Goal: Task Accomplishment & Management: Complete application form

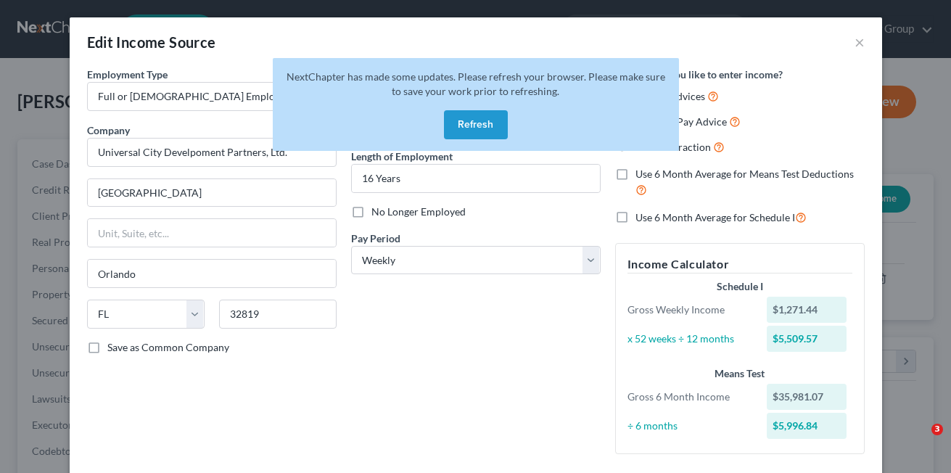
select select "0"
select select "9"
select select "3"
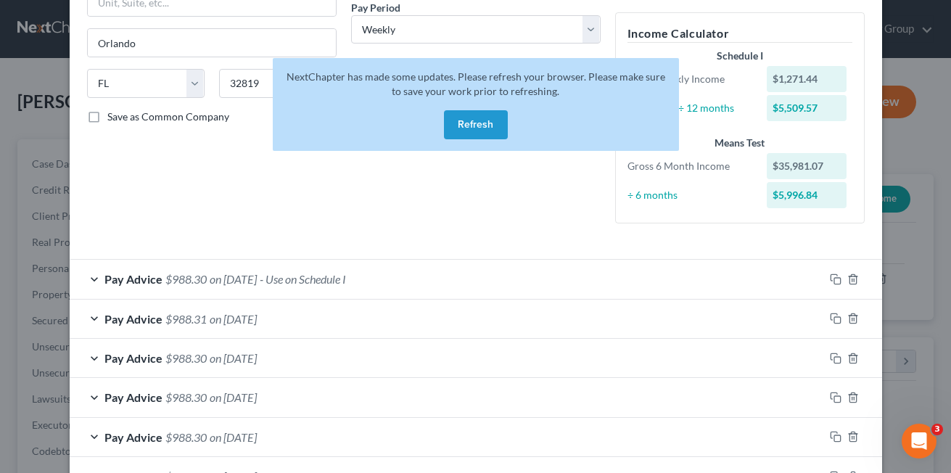
click at [491, 126] on button "Refresh" at bounding box center [476, 124] width 64 height 29
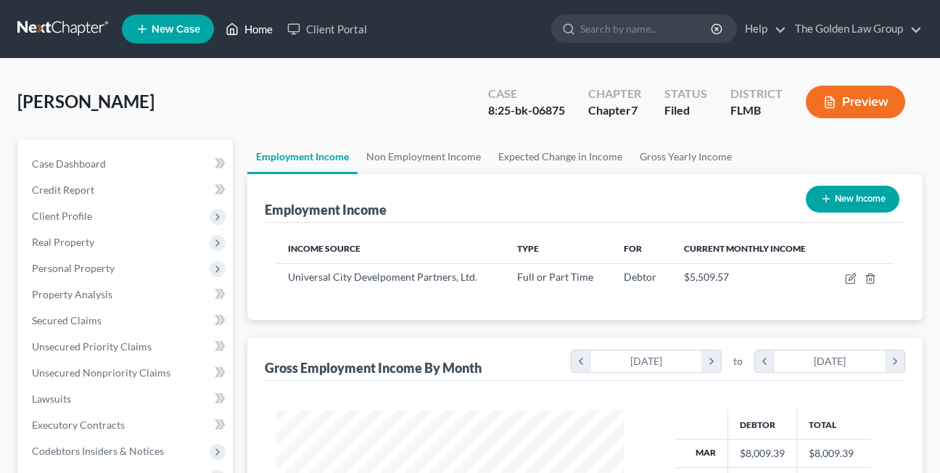
scroll to position [261, 377]
click at [248, 29] on link "Home" at bounding box center [249, 29] width 62 height 26
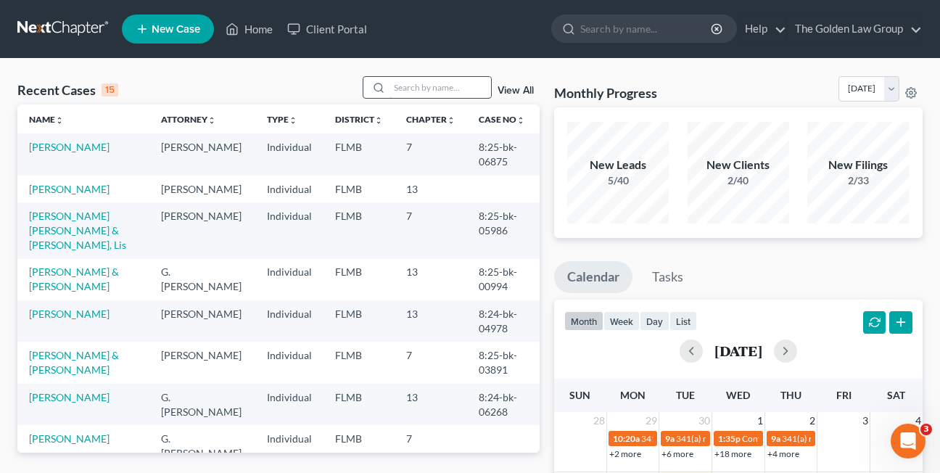
click at [409, 88] on input "search" at bounding box center [441, 87] width 102 height 21
type input "coffman"
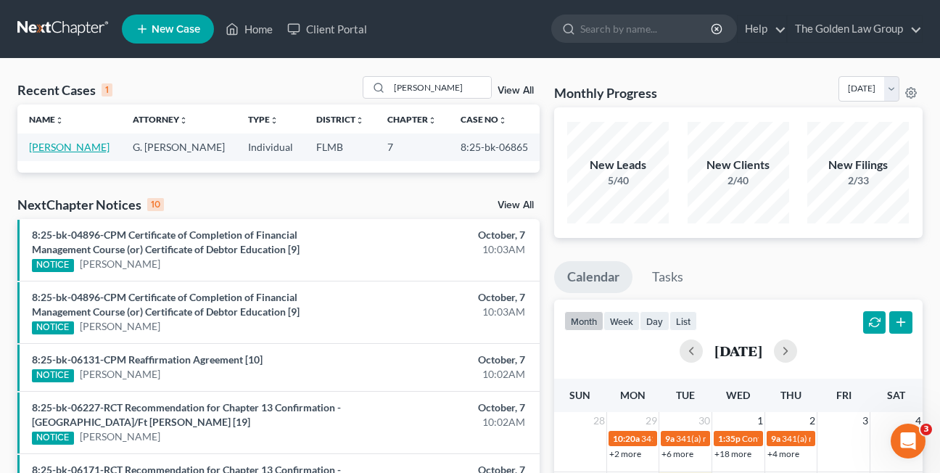
click at [40, 148] on link "Coffman, Jeffrey" at bounding box center [69, 147] width 81 height 12
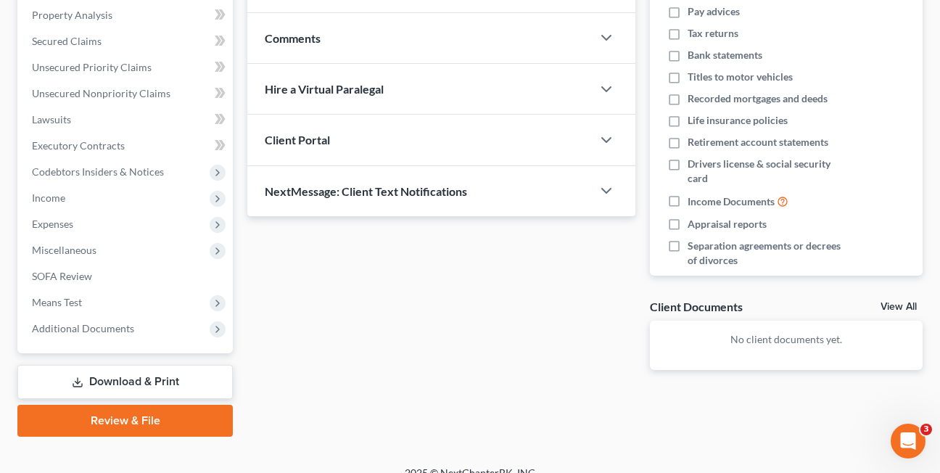
scroll to position [280, 0]
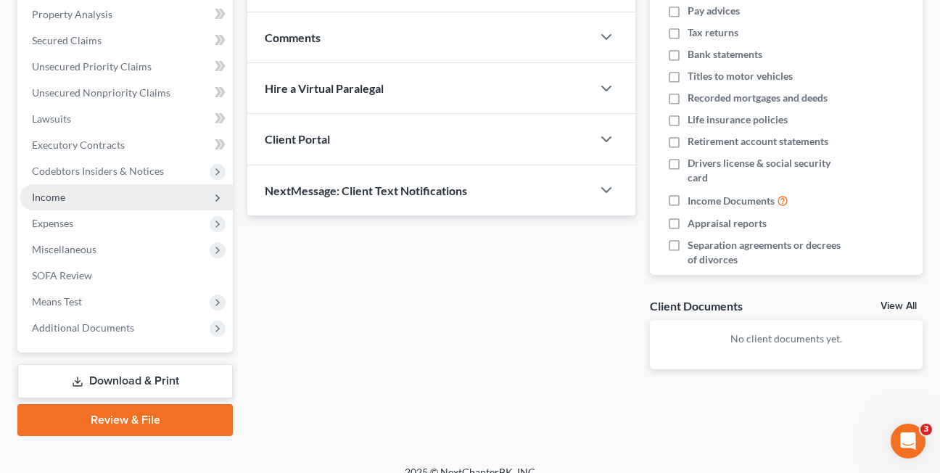
click at [32, 193] on span "Income" at bounding box center [48, 197] width 33 height 12
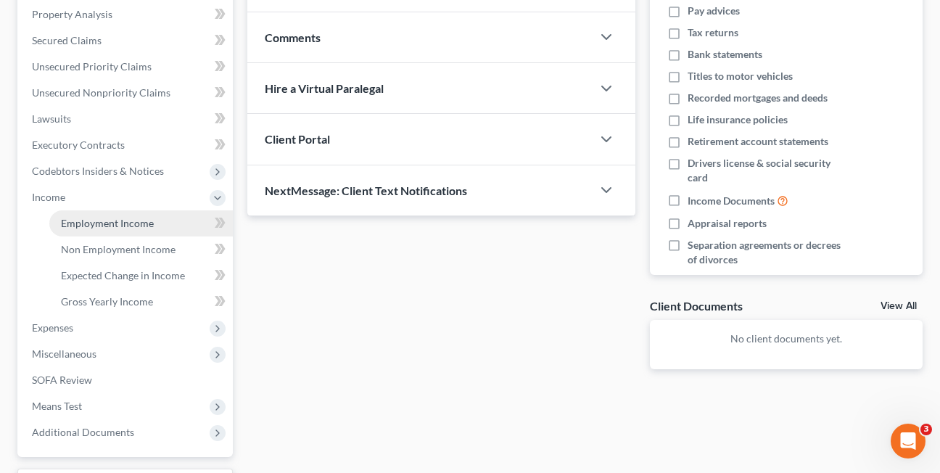
click at [70, 228] on span "Employment Income" at bounding box center [107, 223] width 93 height 12
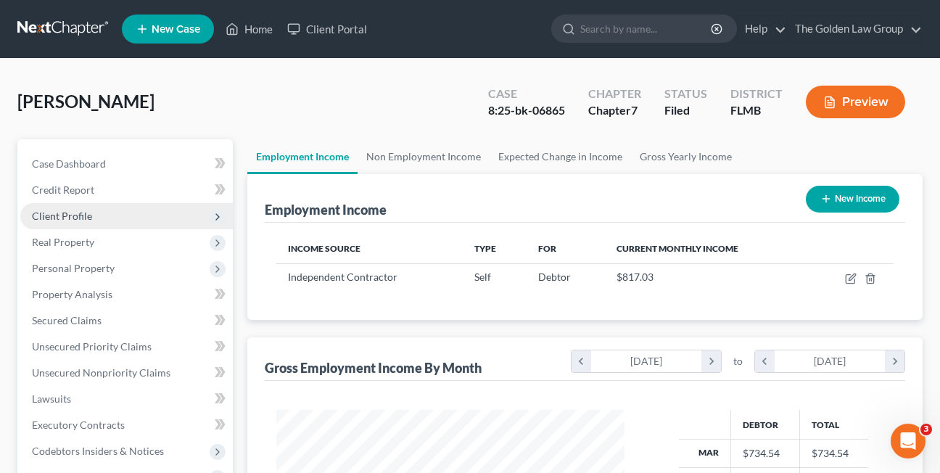
scroll to position [261, 377]
click at [417, 163] on link "Non Employment Income" at bounding box center [424, 156] width 132 height 35
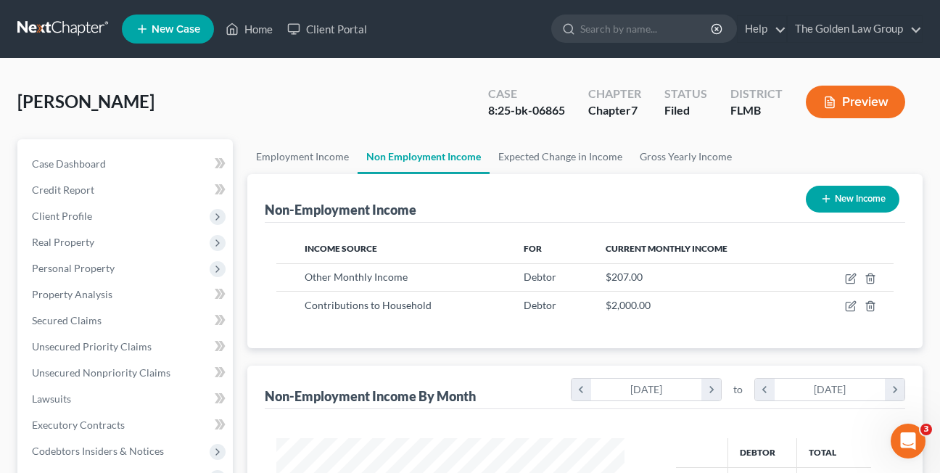
scroll to position [261, 377]
